Goal: Find specific page/section: Find specific page/section

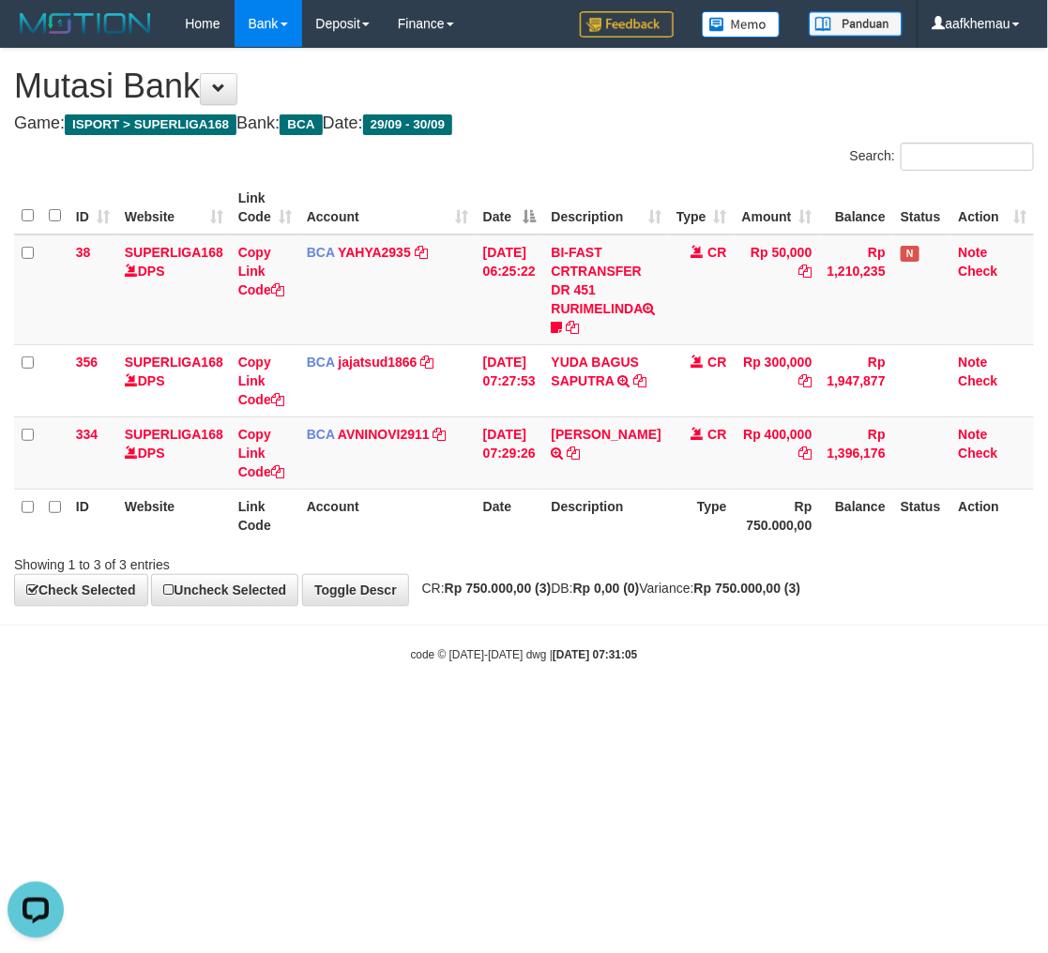
click at [884, 682] on body "Toggle navigation Home Bank Account List Load By Website Group [ISPORT] SUPERLI…" at bounding box center [524, 355] width 1048 height 710
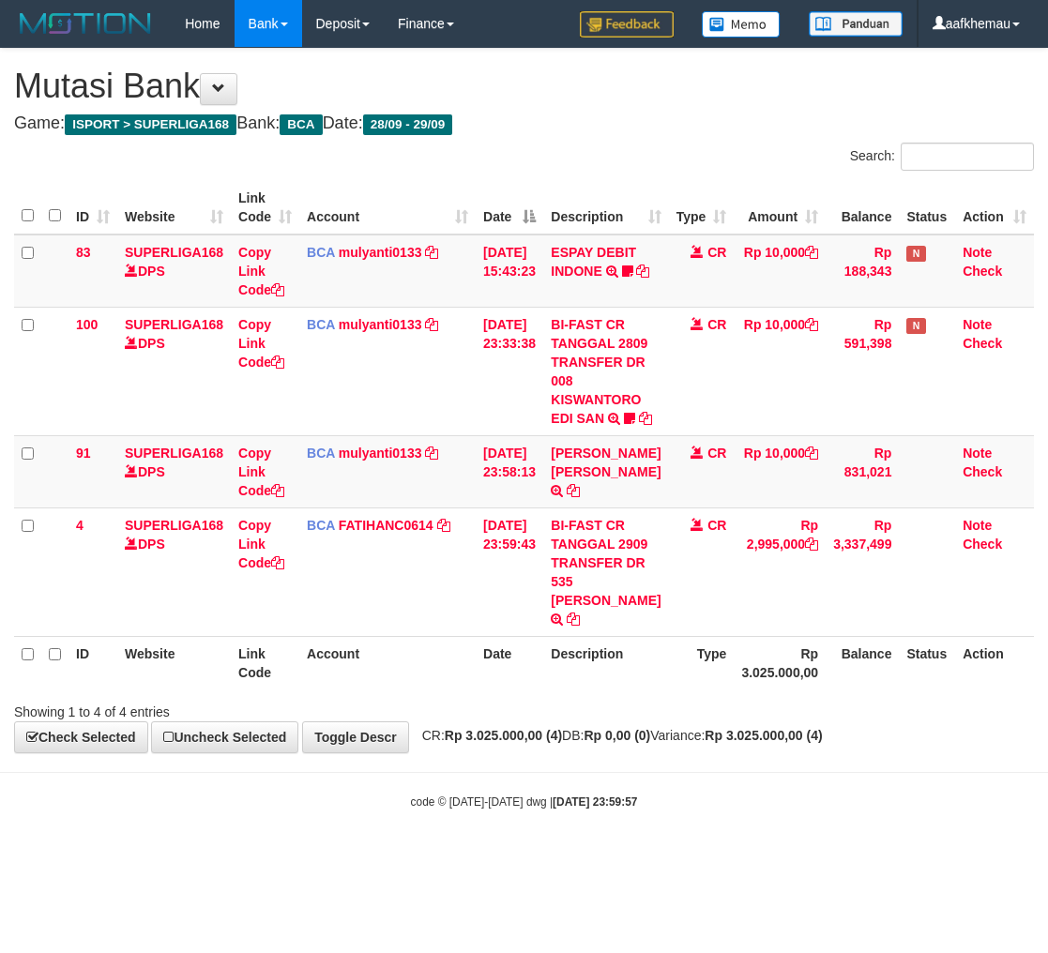
click at [757, 690] on th "Rp 3.025.000,00" at bounding box center [780, 662] width 92 height 53
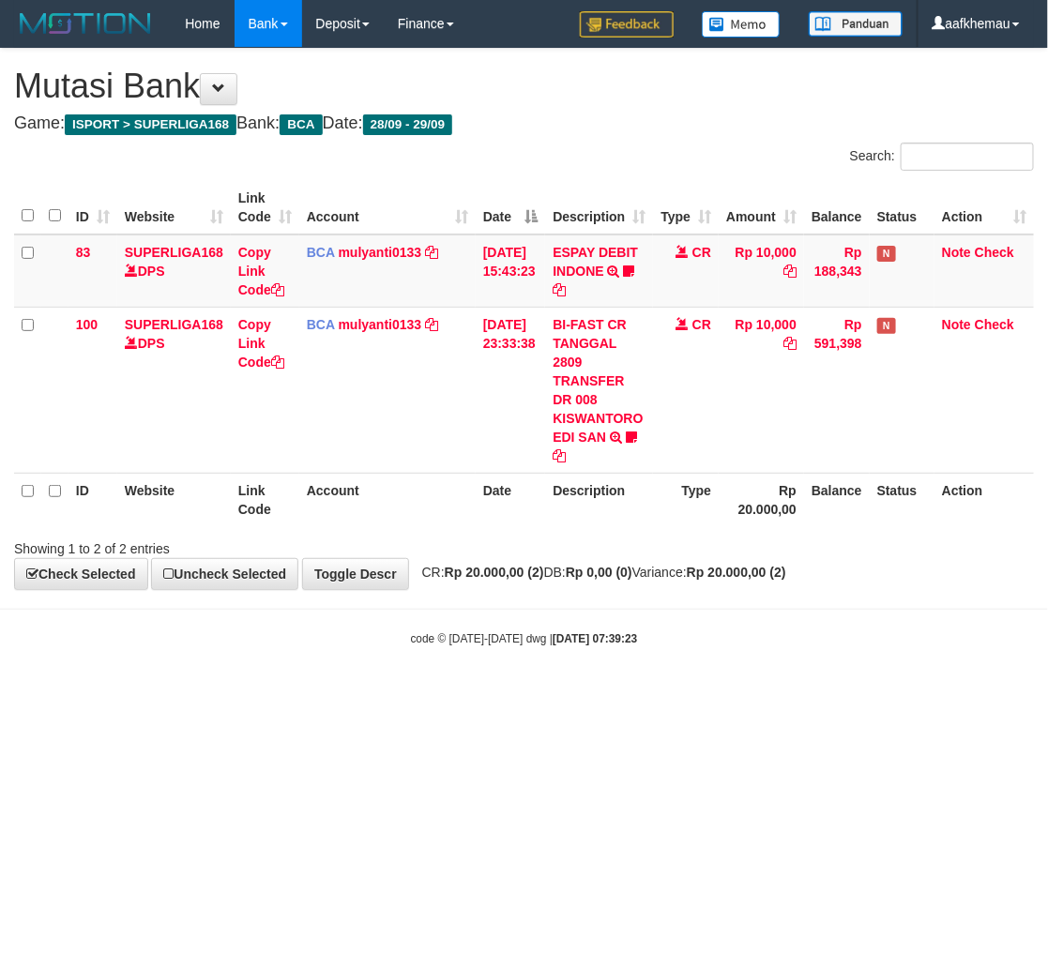
click at [631, 694] on html "Toggle navigation Home Bank Account List Load By Website Group [ISPORT] SUPERLI…" at bounding box center [524, 347] width 1048 height 694
click at [676, 694] on html "Toggle navigation Home Bank Account List Load By Website Group [ISPORT] SUPERLI…" at bounding box center [524, 347] width 1048 height 694
click at [578, 668] on body "Toggle navigation Home Bank Account List Load By Website Group [ISPORT] SUPERLI…" at bounding box center [524, 347] width 1048 height 694
click at [685, 620] on body "Toggle navigation Home Bank Account List Load By Website Group [ISPORT] SUPERLI…" at bounding box center [524, 347] width 1048 height 694
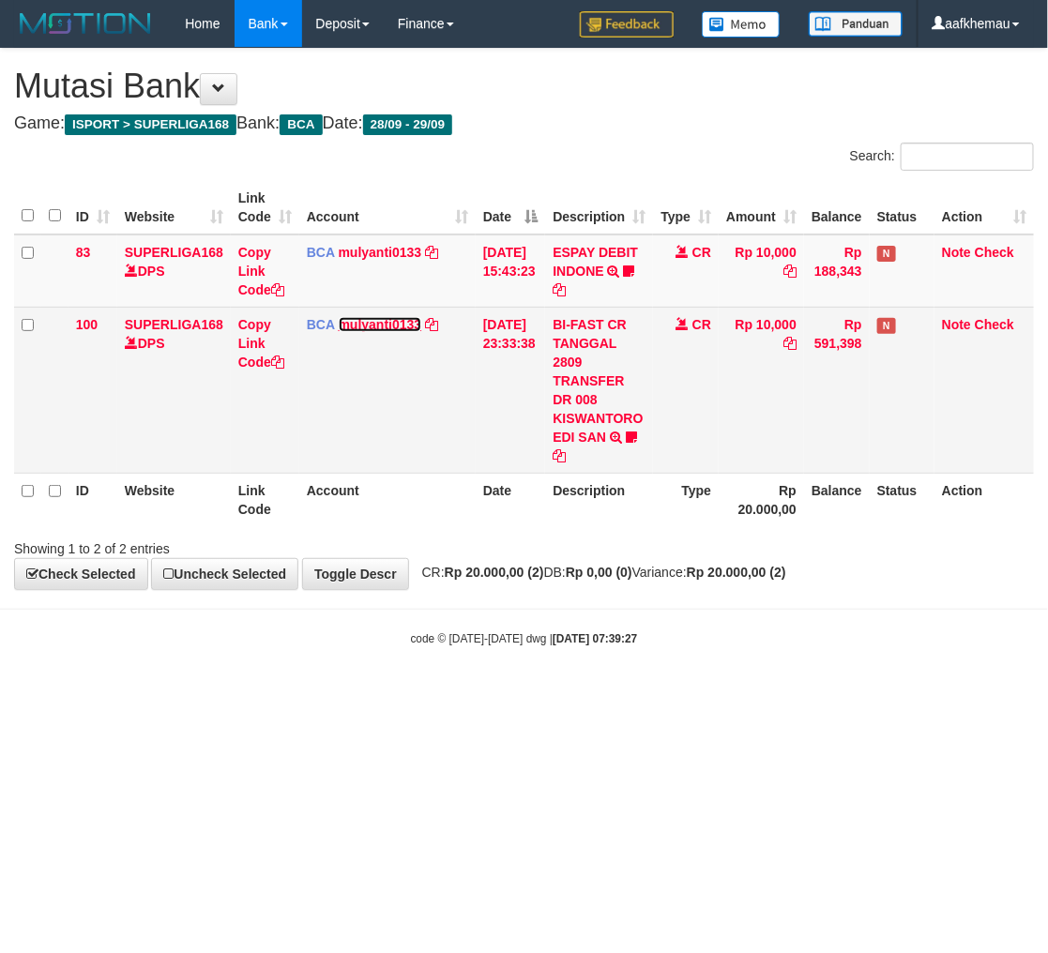
click at [383, 328] on link "mulyanti0133" at bounding box center [381, 324] width 84 height 15
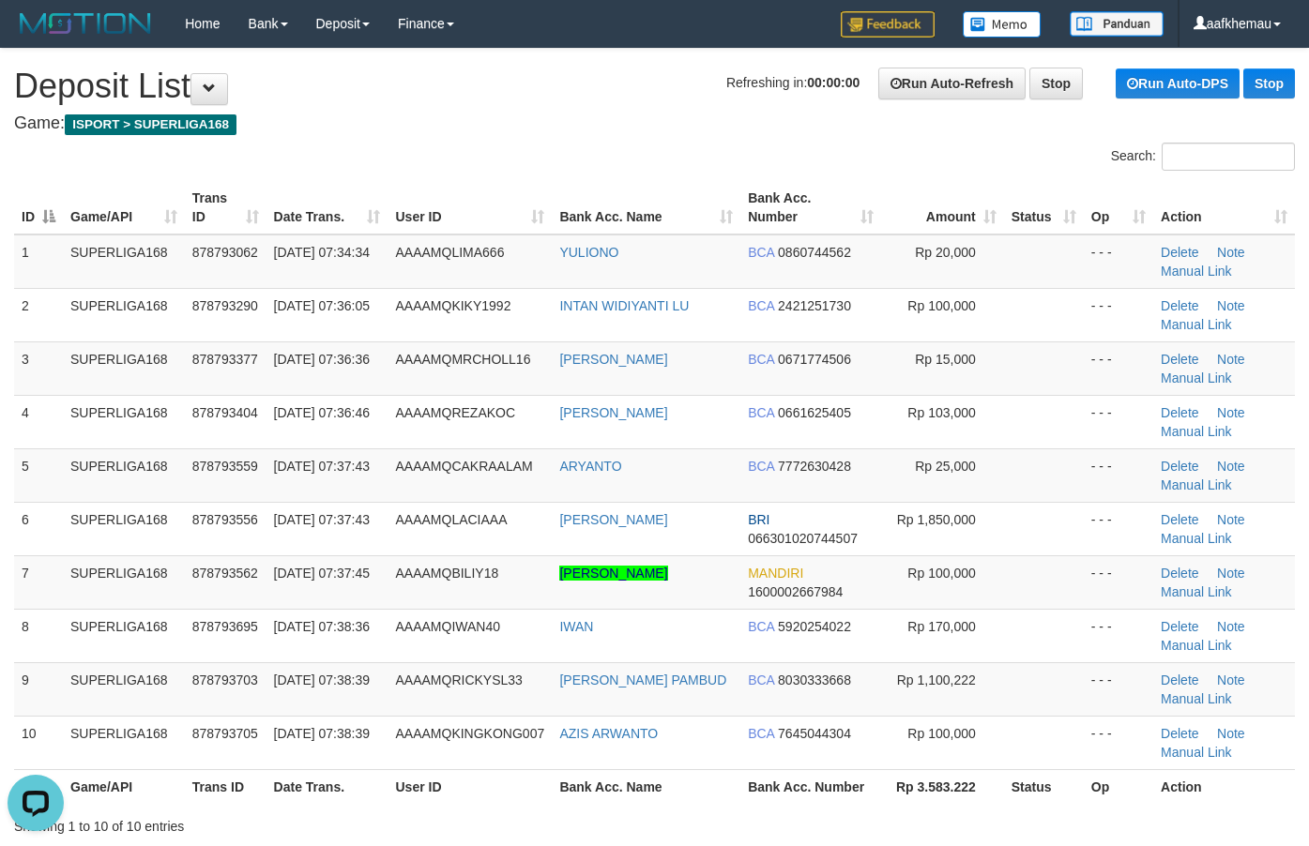
click at [602, 127] on h4 "Game: ISPORT > SUPERLIGA168" at bounding box center [654, 123] width 1281 height 19
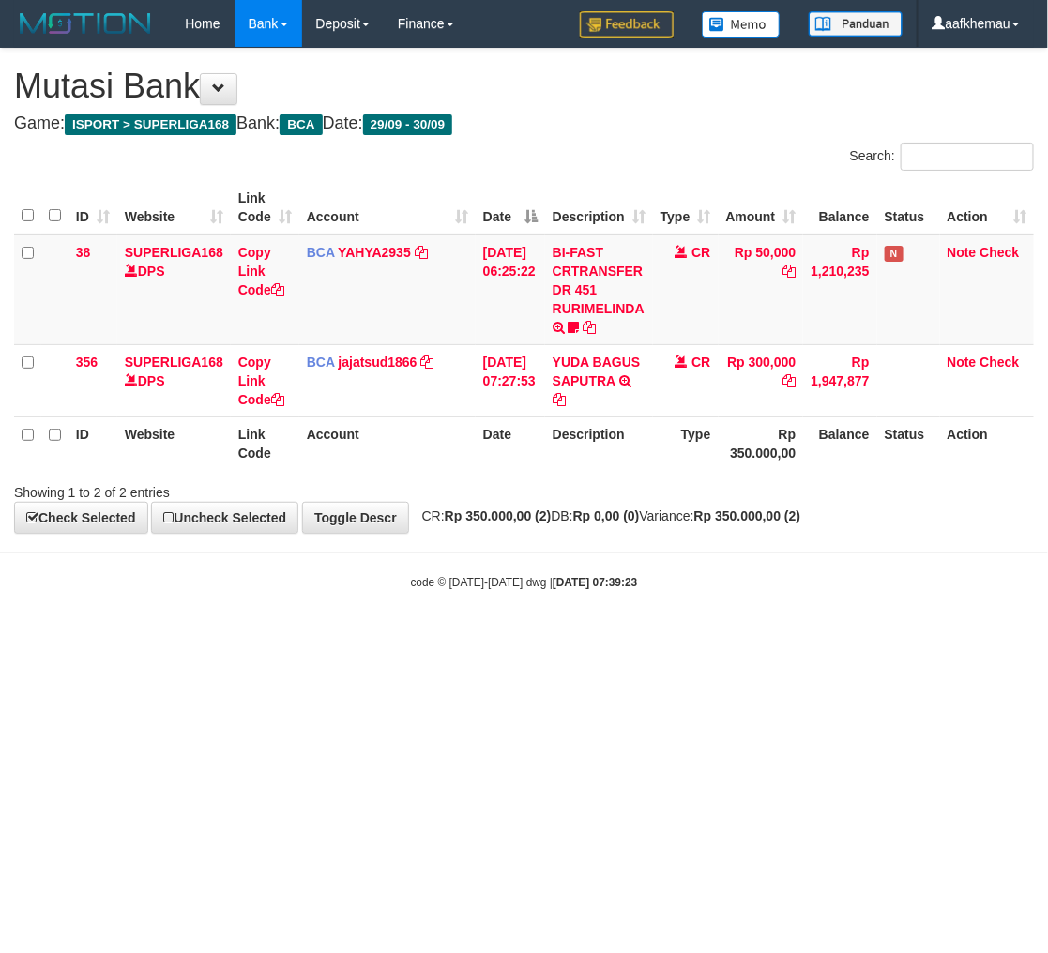
click at [602, 605] on body "Toggle navigation Home Bank Account List Load By Website Group [ISPORT] SUPERLI…" at bounding box center [524, 319] width 1048 height 638
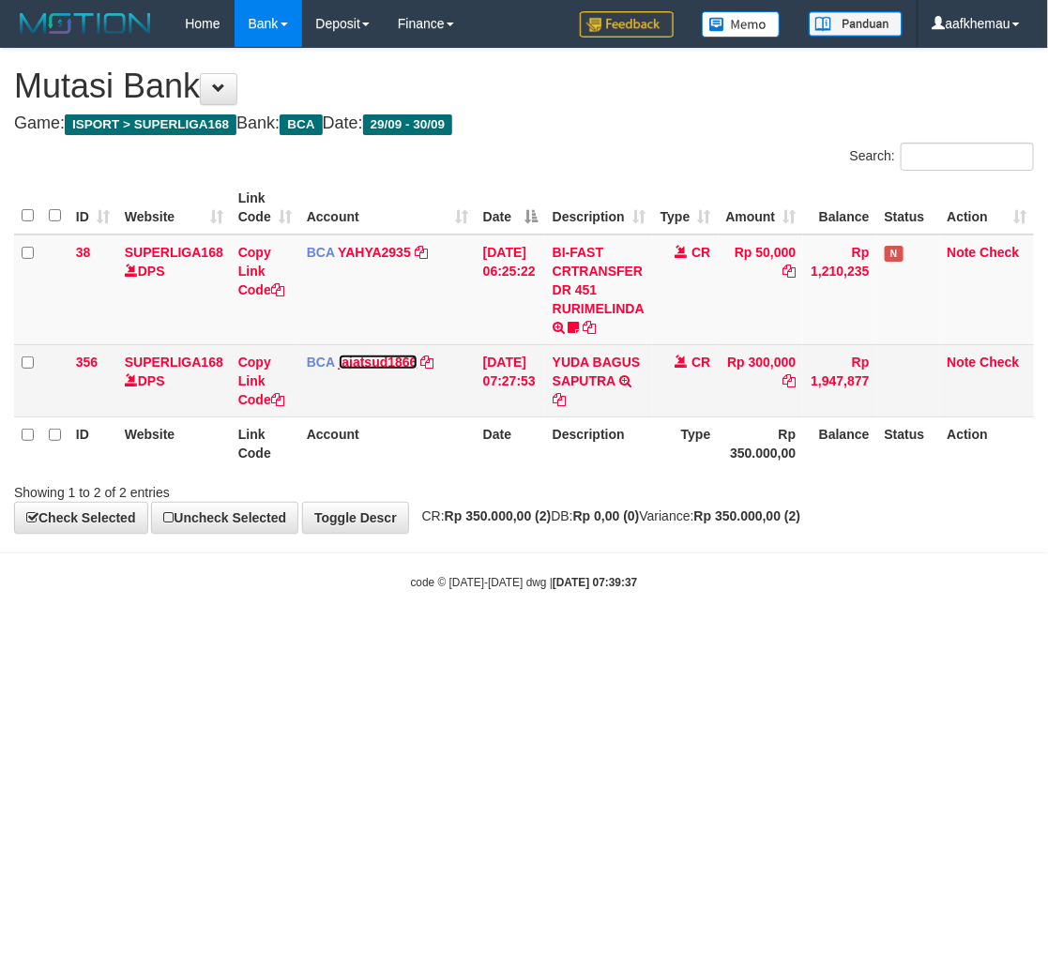
drag, startPoint x: 387, startPoint y: 359, endPoint x: 476, endPoint y: 383, distance: 92.2
click at [388, 359] on link "jajatsud1866" at bounding box center [378, 362] width 79 height 15
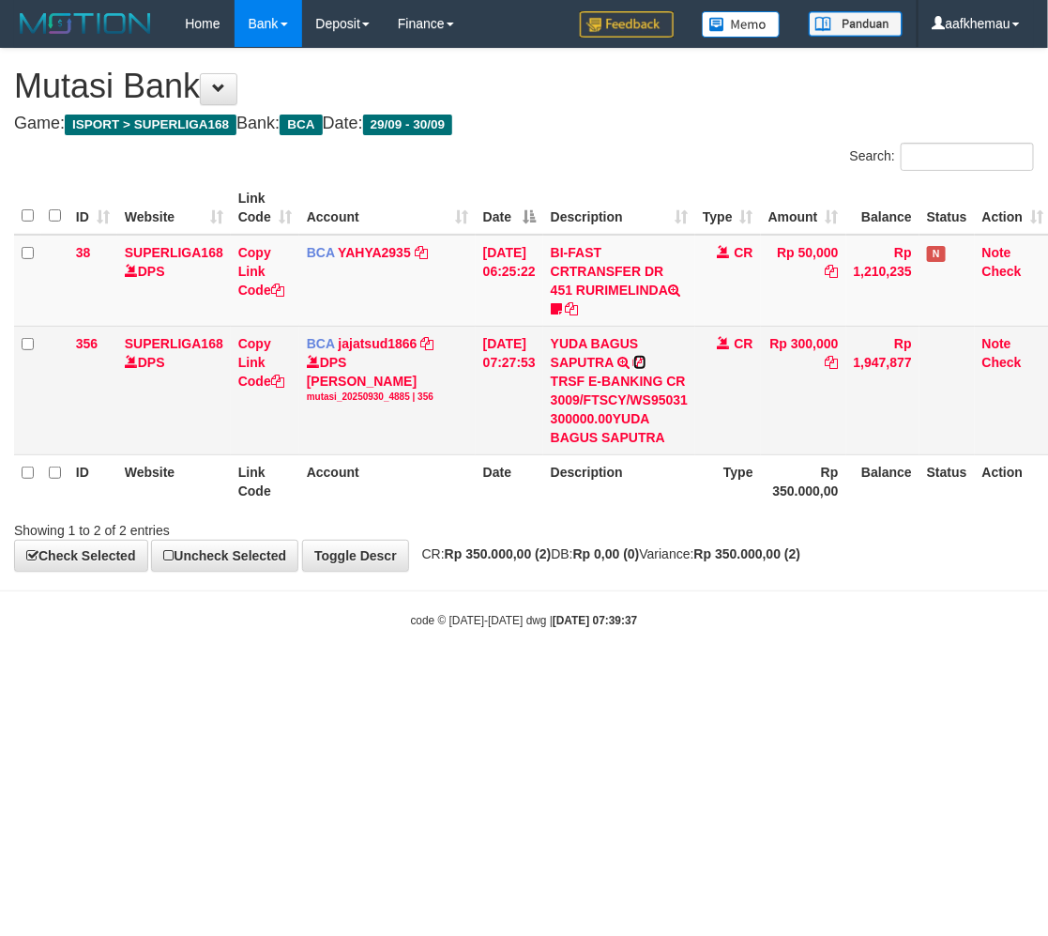
click at [647, 356] on icon at bounding box center [639, 362] width 13 height 13
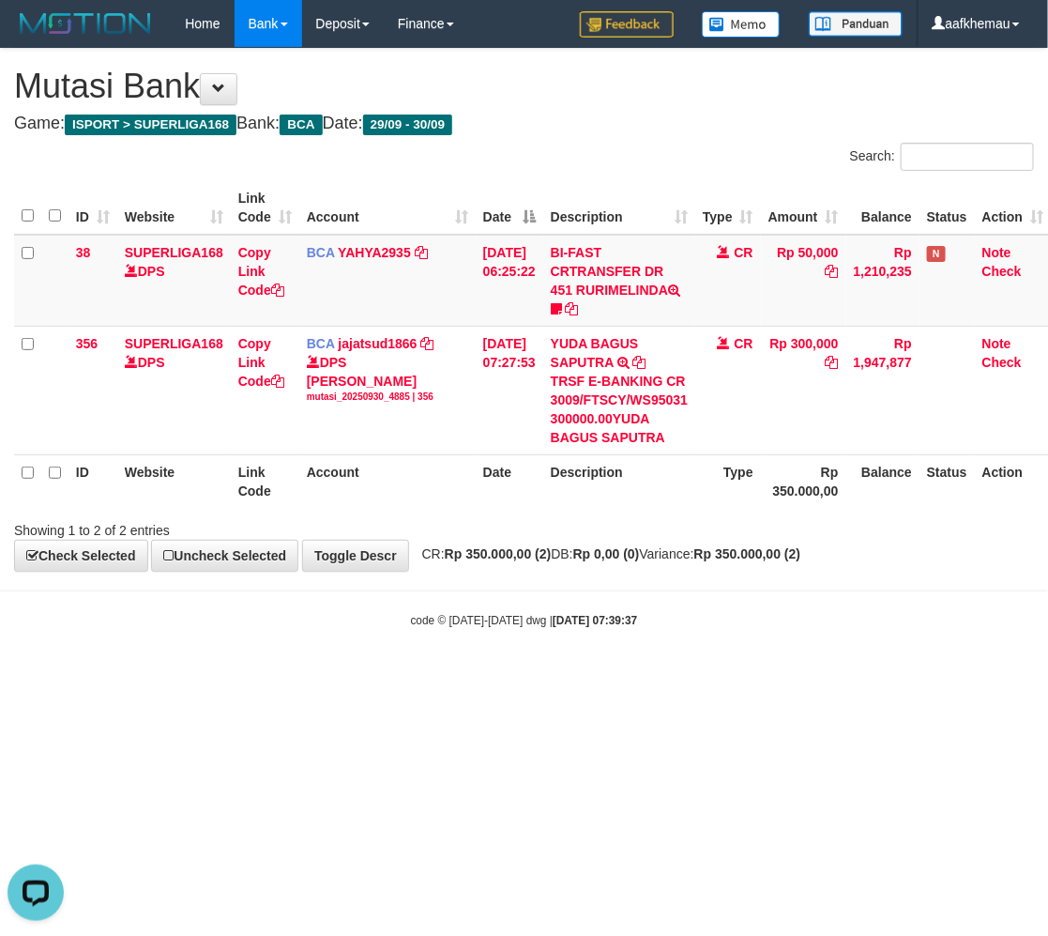
click at [626, 624] on strong "[DATE] 07:39:37" at bounding box center [595, 620] width 84 height 13
